Goal: Navigation & Orientation: Find specific page/section

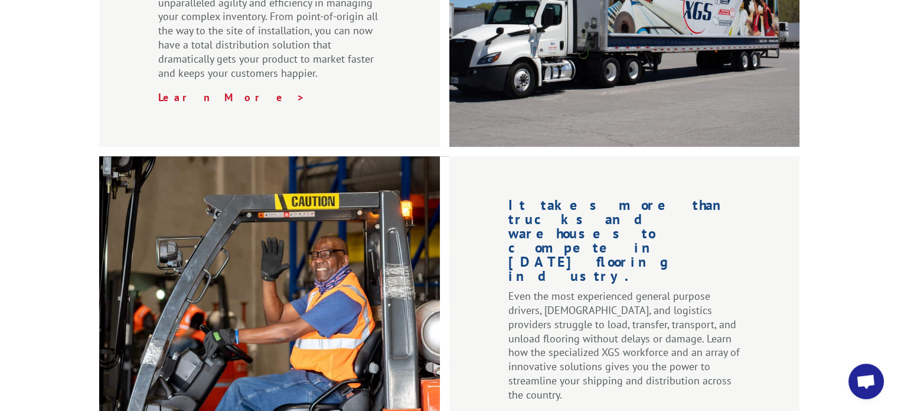
scroll to position [1927, 0]
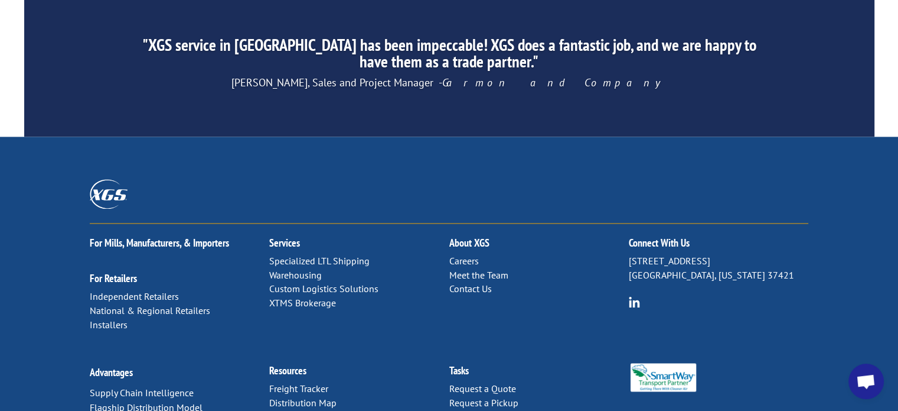
click at [305, 396] on link "Distribution Map" at bounding box center [302, 402] width 67 height 12
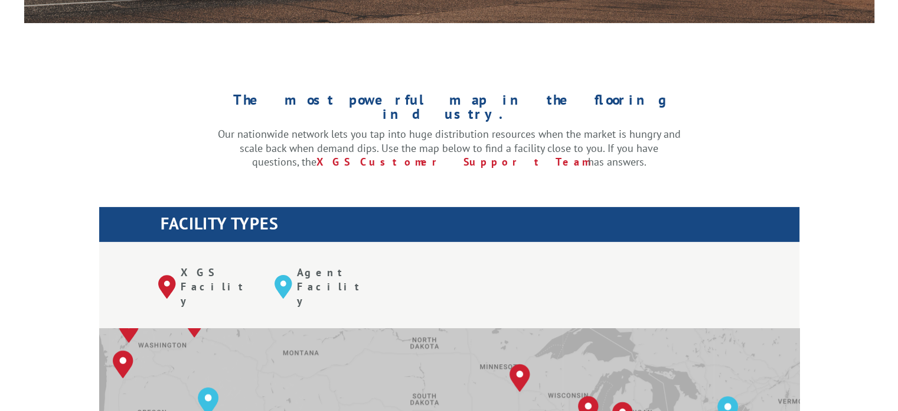
scroll to position [473, 0]
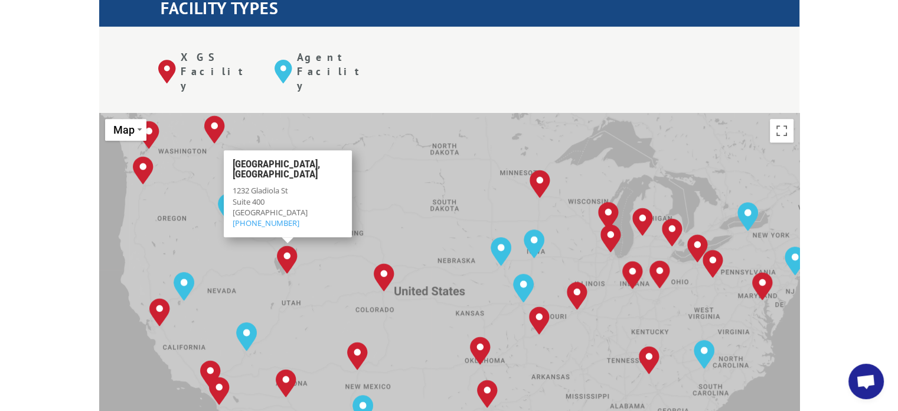
drag, startPoint x: 283, startPoint y: 210, endPoint x: 304, endPoint y: 231, distance: 29.7
click at [304, 231] on div "To navigate, press the arrow keys. [GEOGRAPHIC_DATA], [GEOGRAPHIC_DATA] [GEOGRA…" at bounding box center [449, 307] width 701 height 389
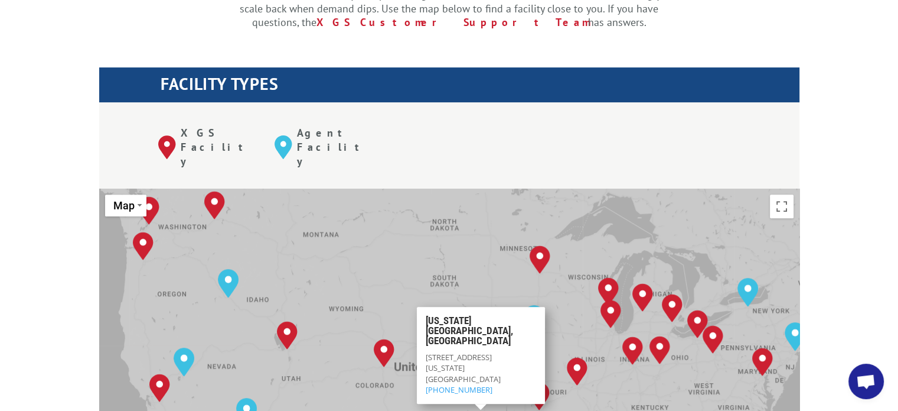
scroll to position [236, 0]
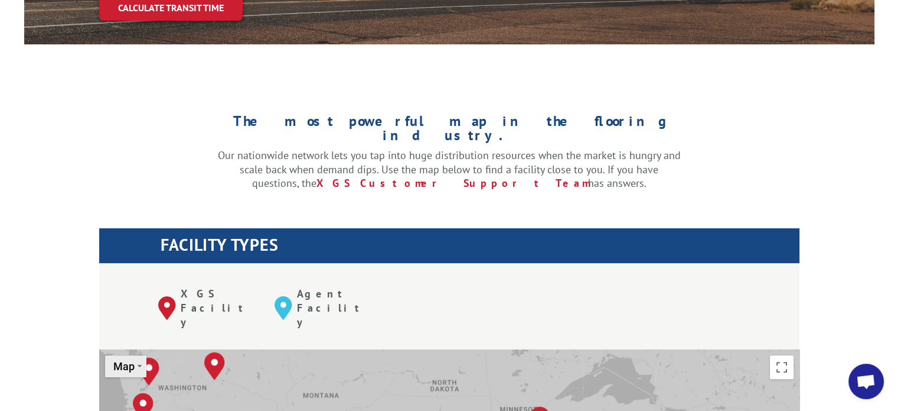
click at [129, 360] on span "Map" at bounding box center [123, 366] width 21 height 12
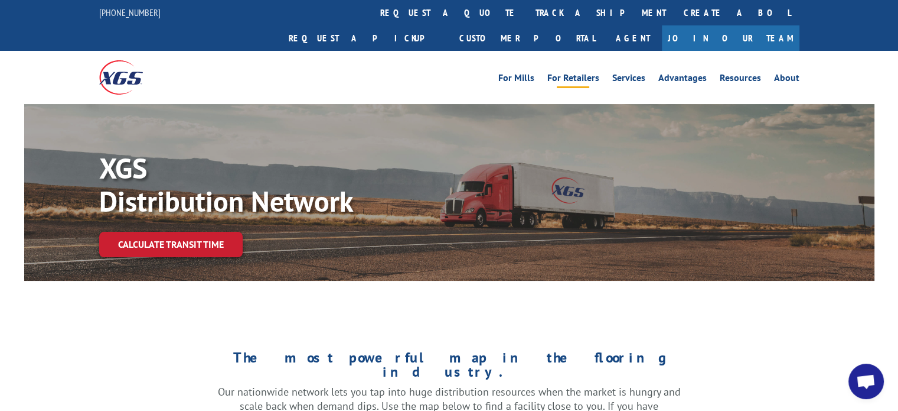
click at [541, 73] on li "For Mills" at bounding box center [516, 79] width 49 height 13
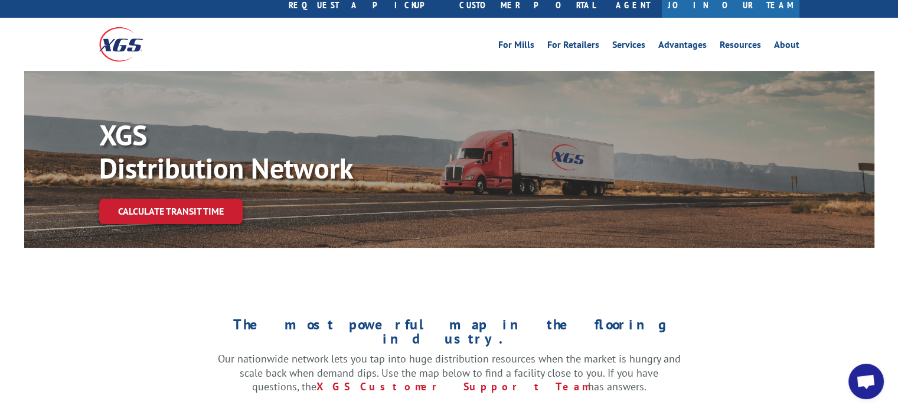
scroll to position [59, 0]
